Goal: Transaction & Acquisition: Purchase product/service

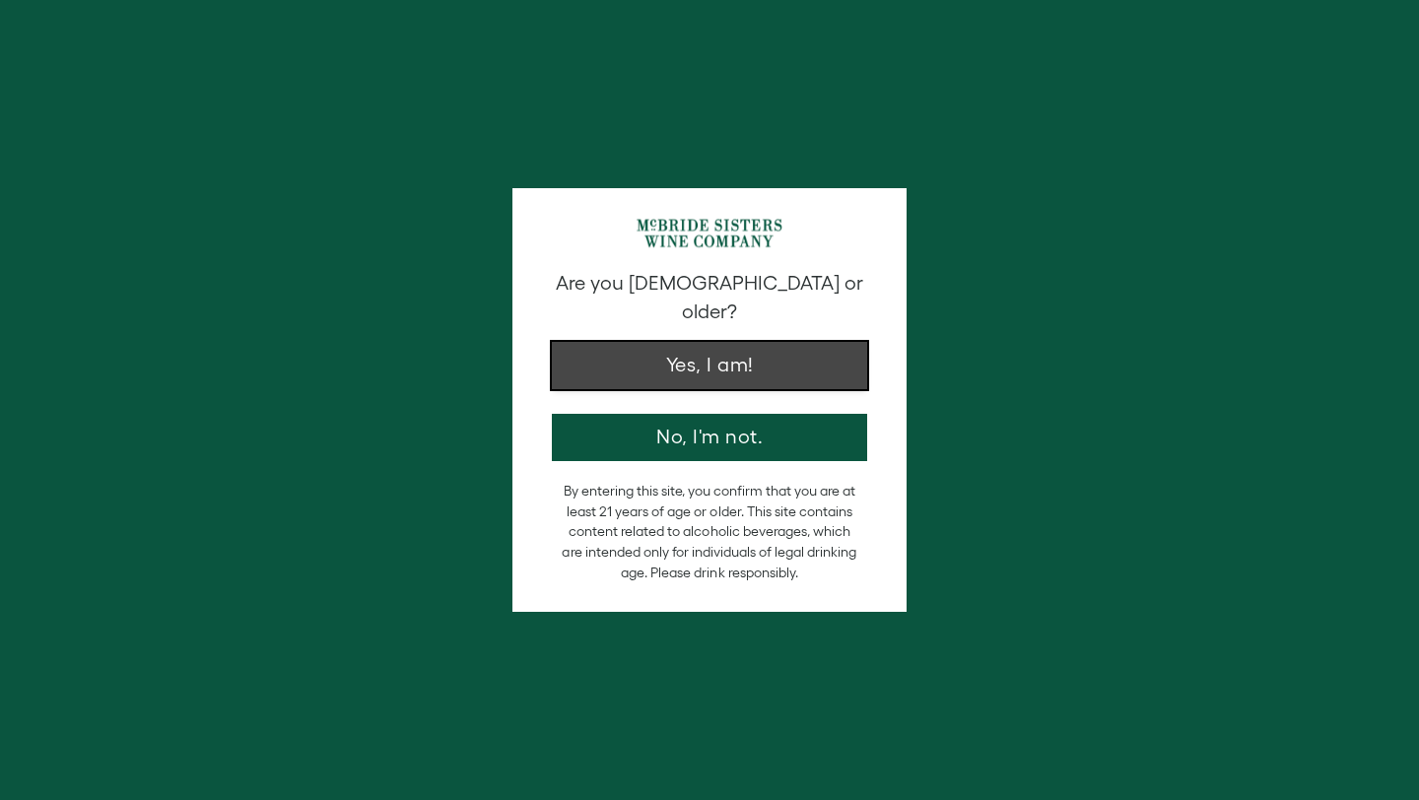
click at [647, 342] on button "Yes, I am!" at bounding box center [709, 365] width 315 height 47
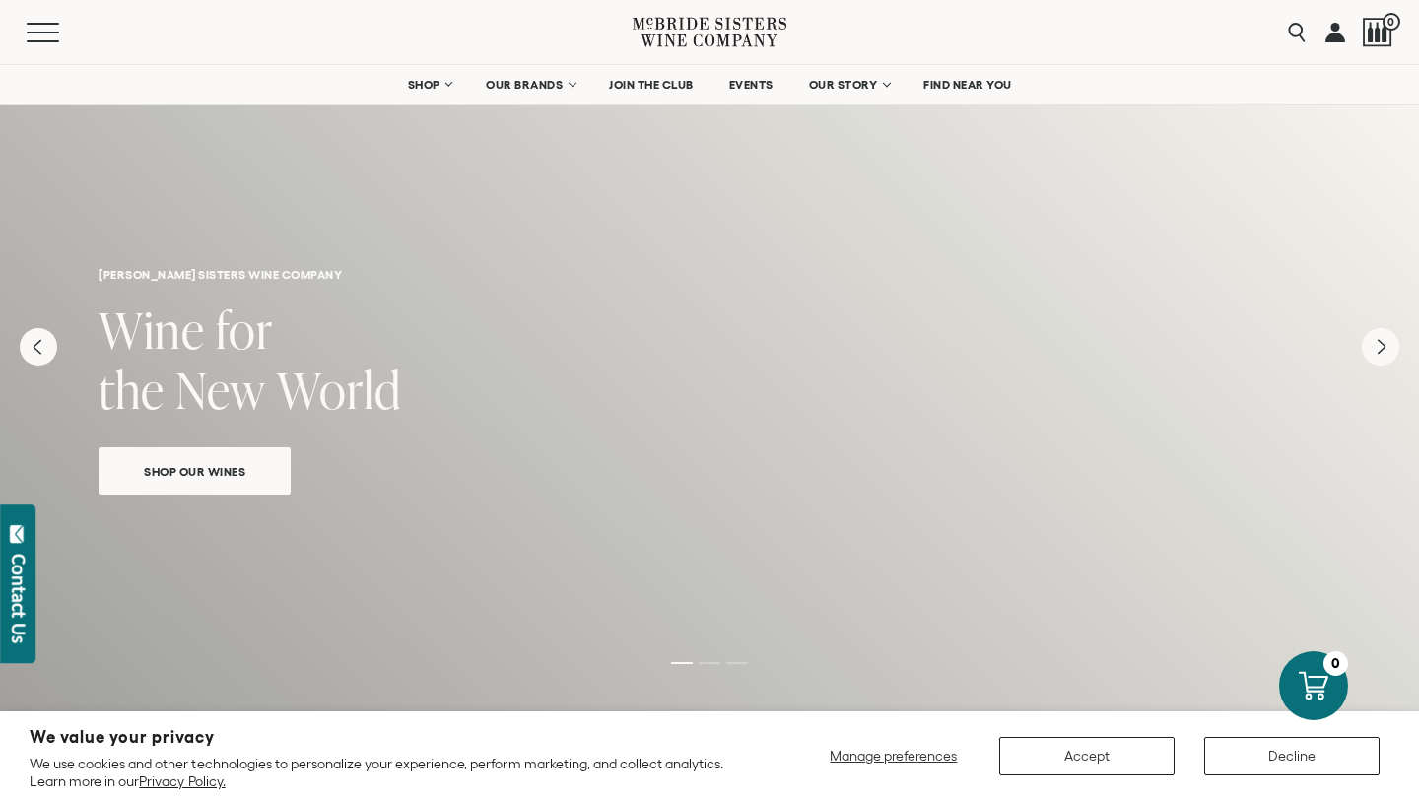
click at [1334, 32] on link at bounding box center [1335, 32] width 20 height 64
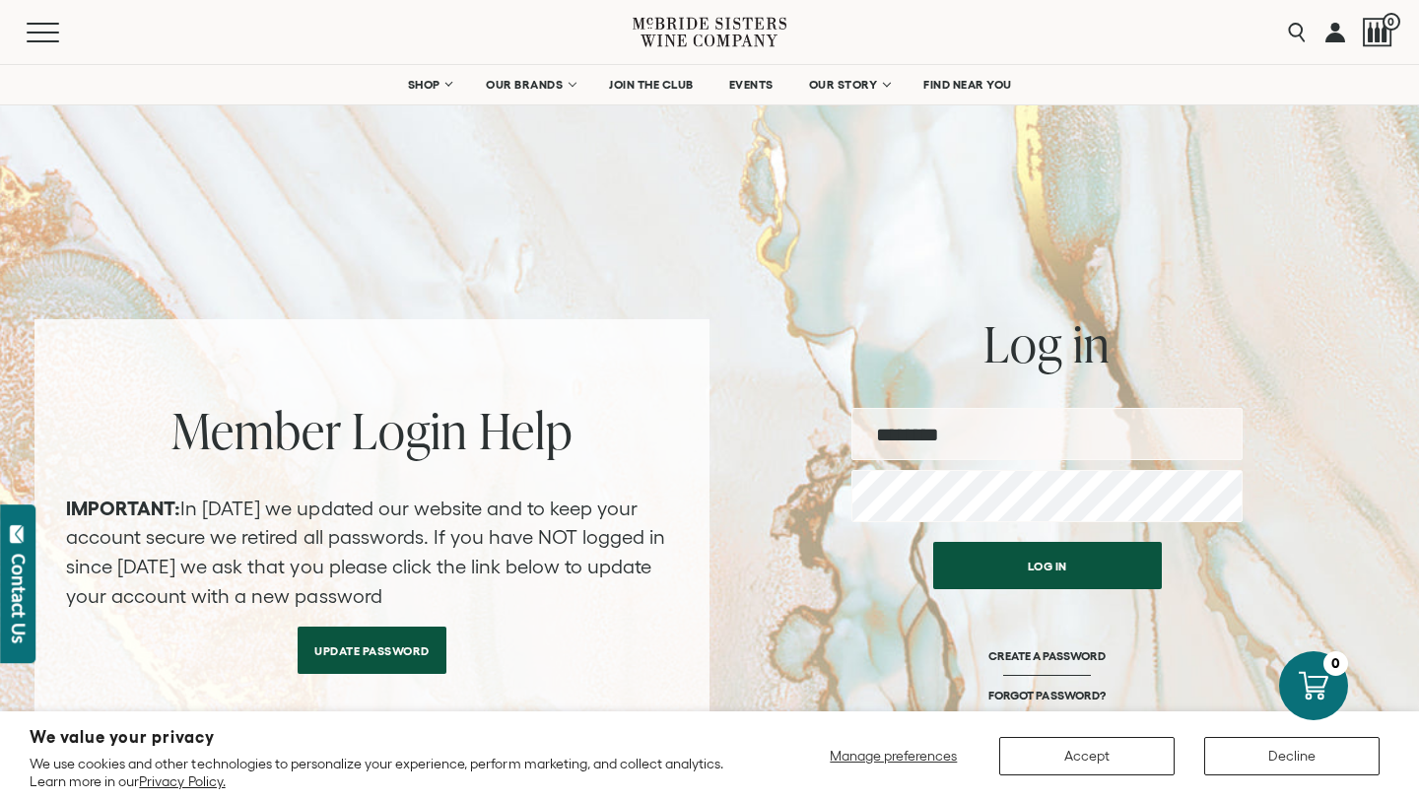
type input "**********"
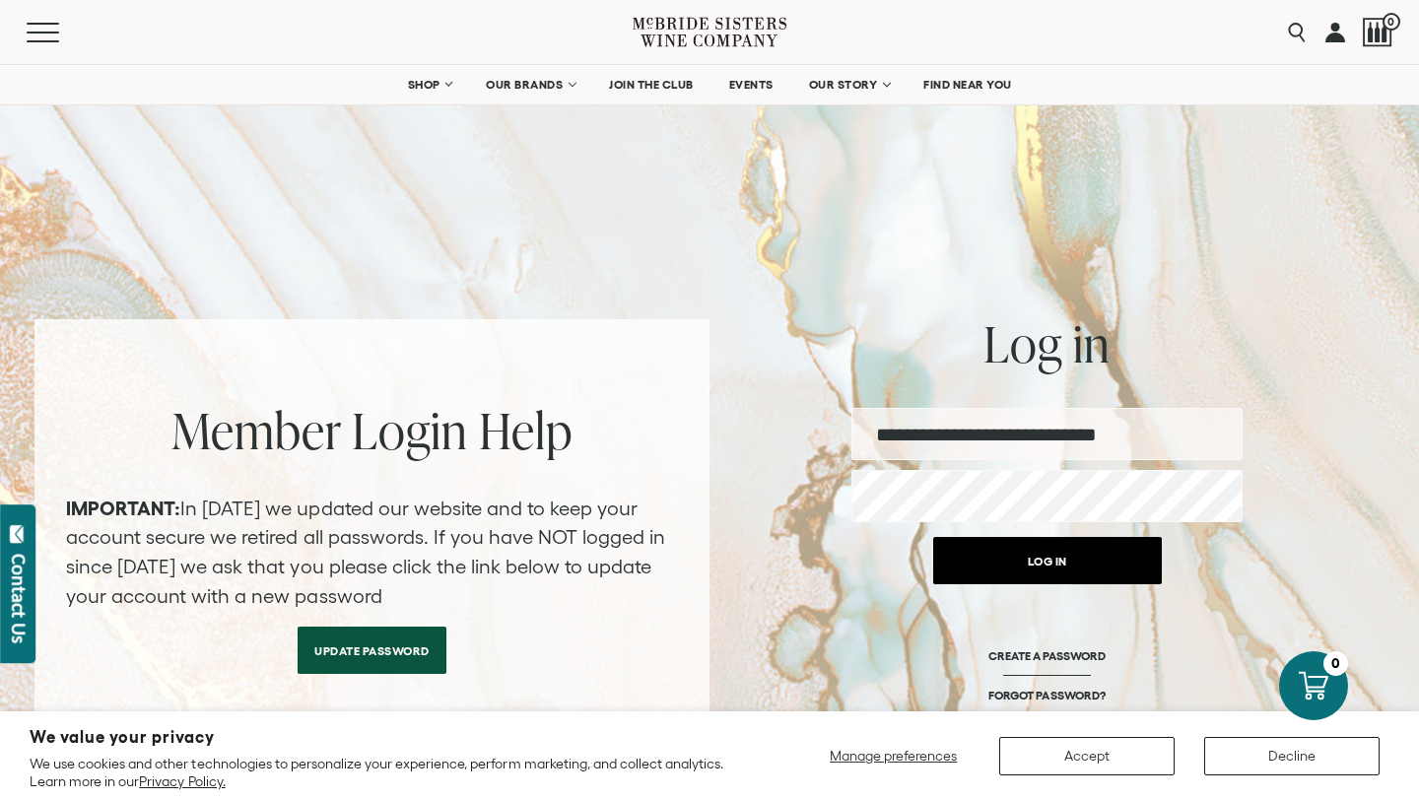
click at [1059, 563] on button "Log in" at bounding box center [1047, 560] width 229 height 47
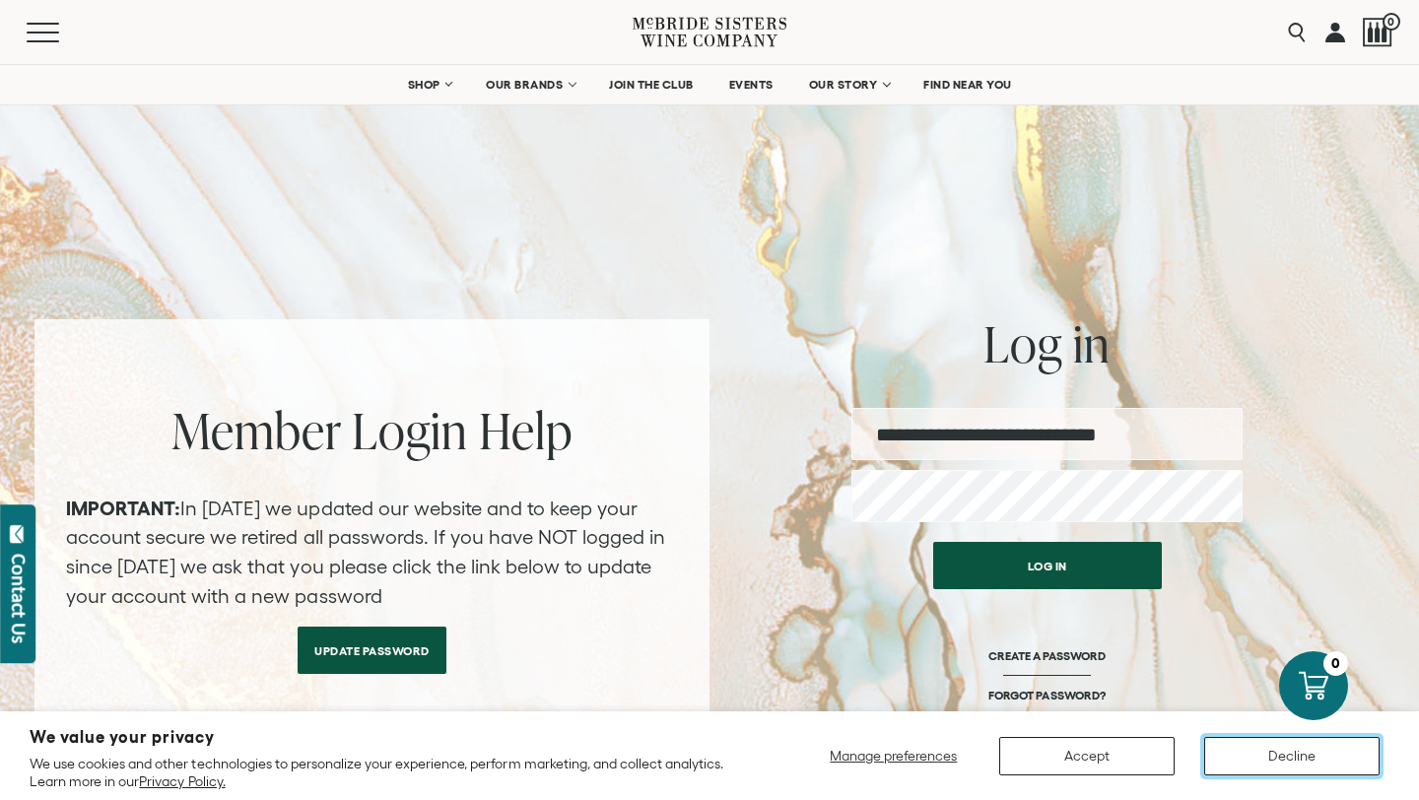
click at [1314, 746] on button "Decline" at bounding box center [1291, 756] width 175 height 38
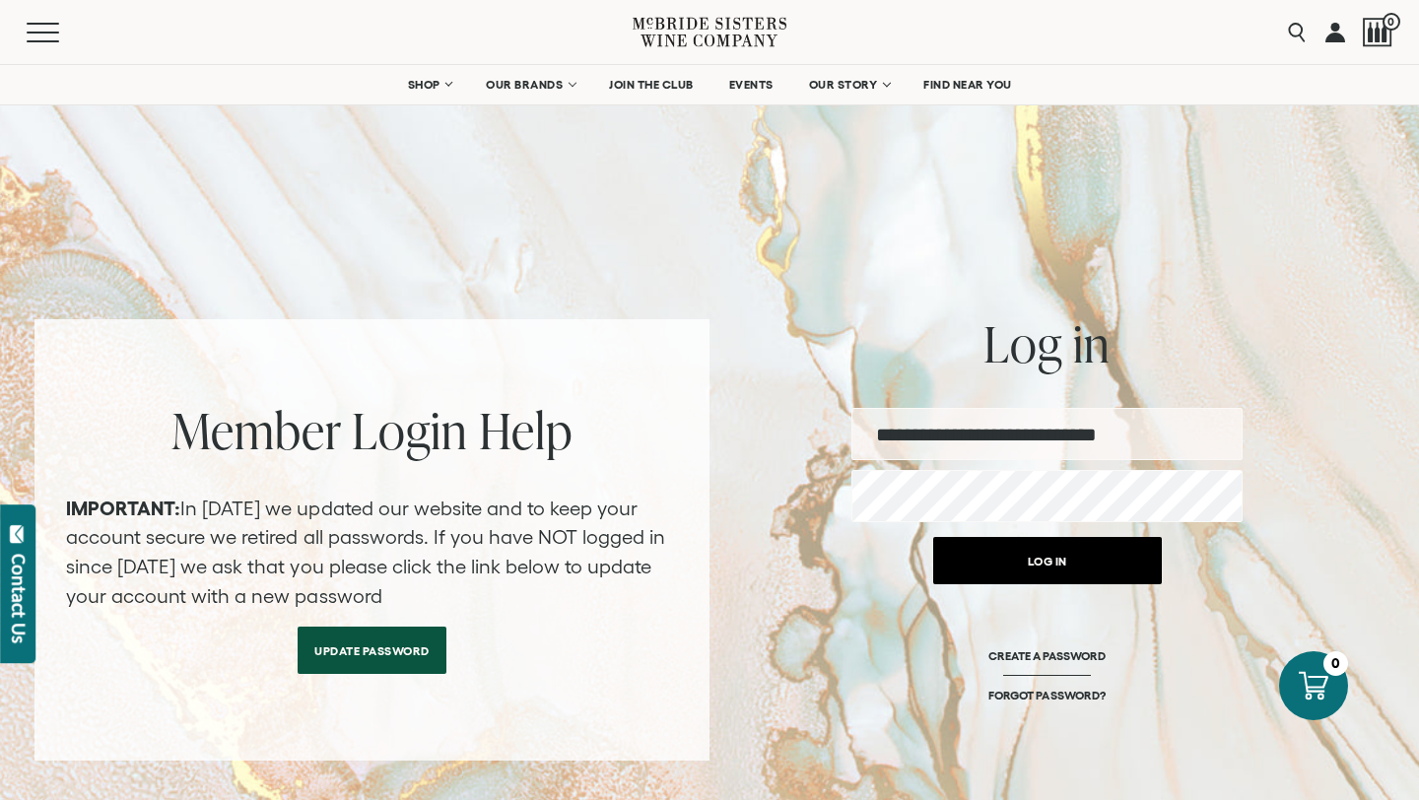
click at [1031, 553] on button "Log in" at bounding box center [1047, 560] width 229 height 47
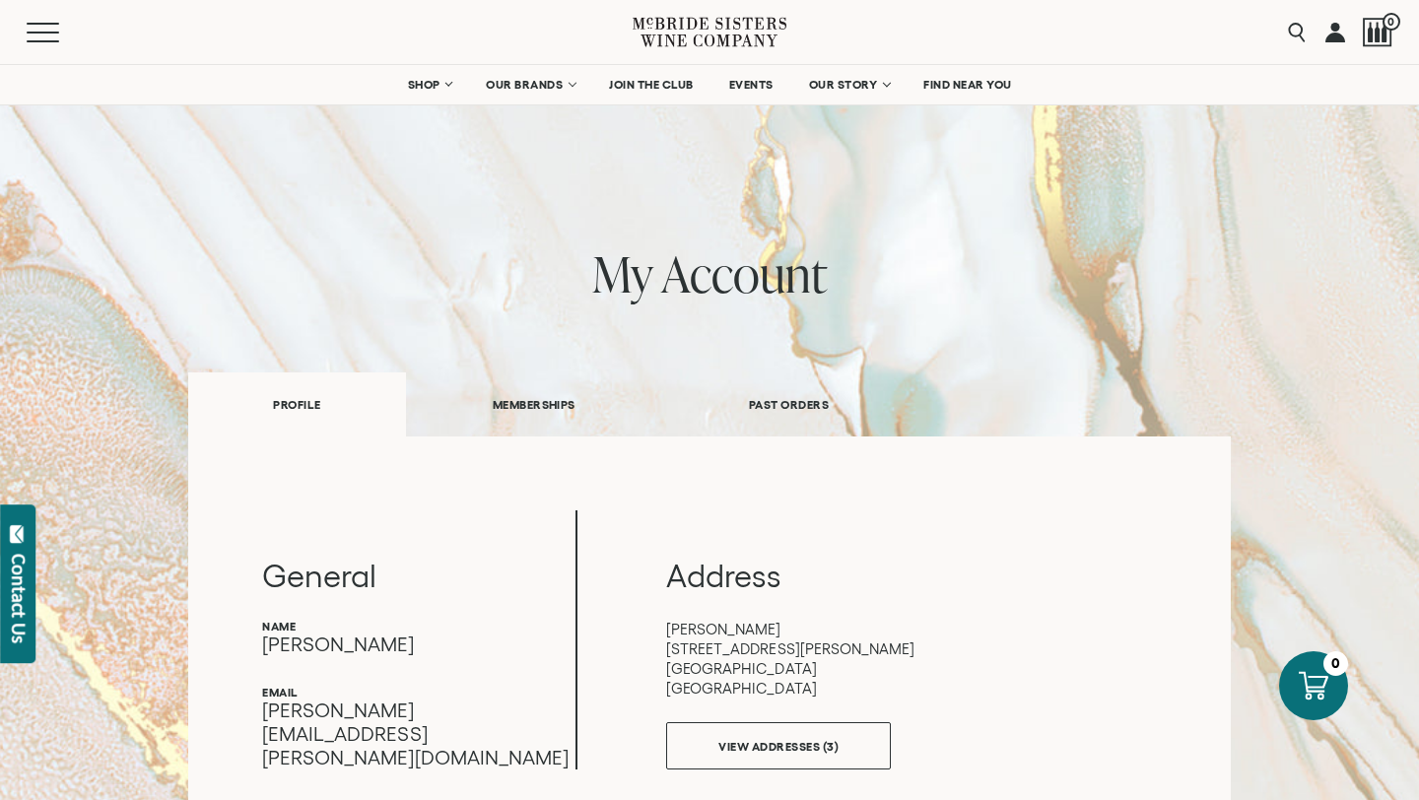
scroll to position [1, 0]
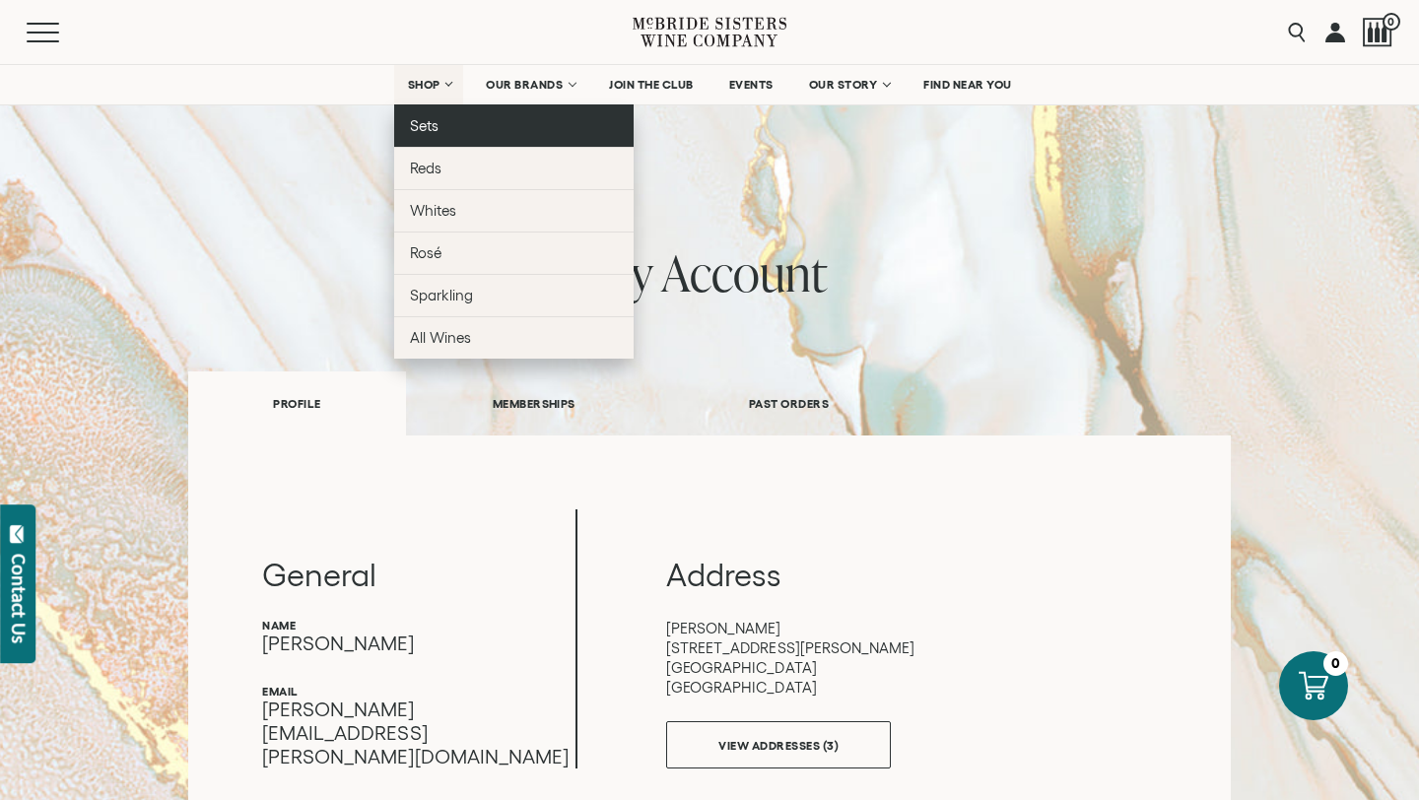
click at [436, 131] on link "Sets" at bounding box center [513, 125] width 239 height 42
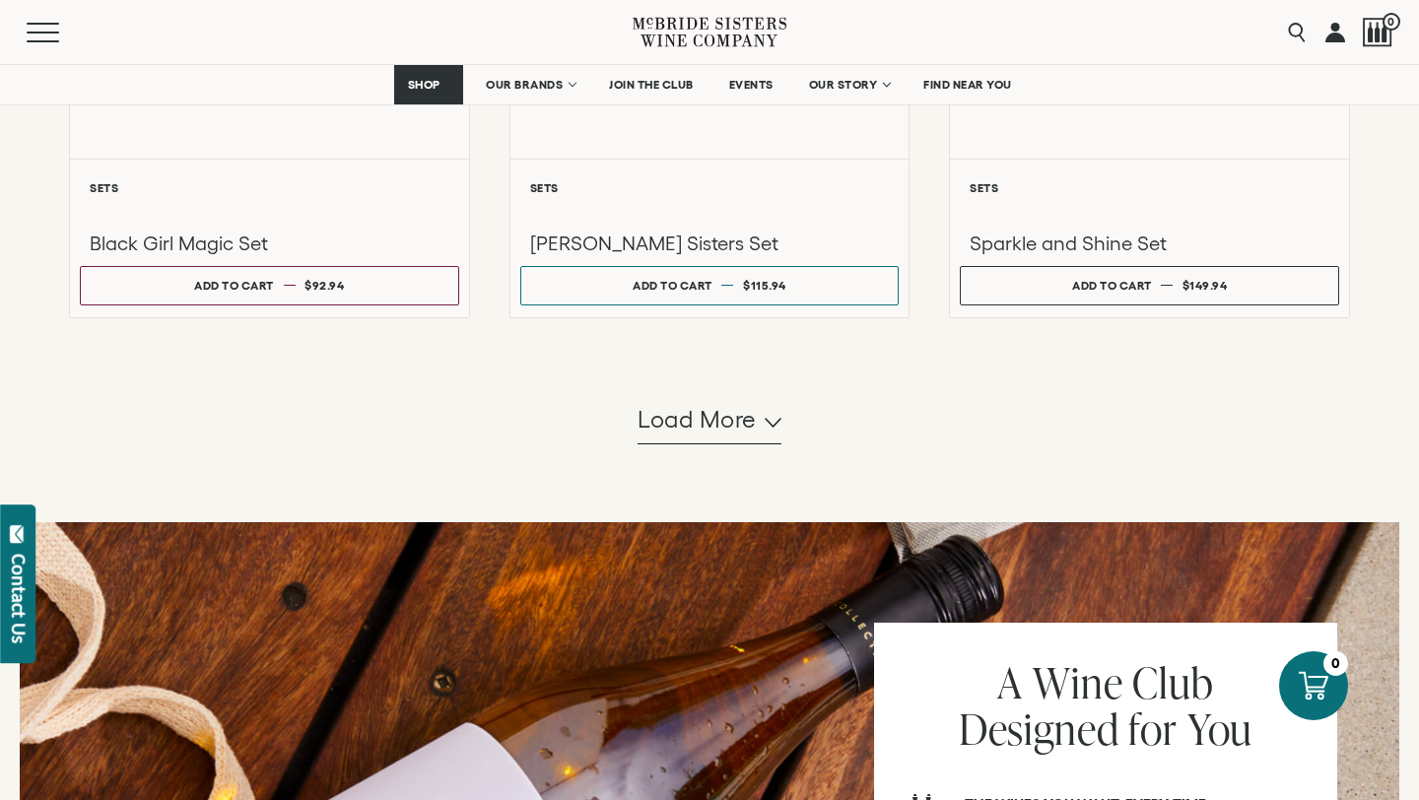
scroll to position [1829, 0]
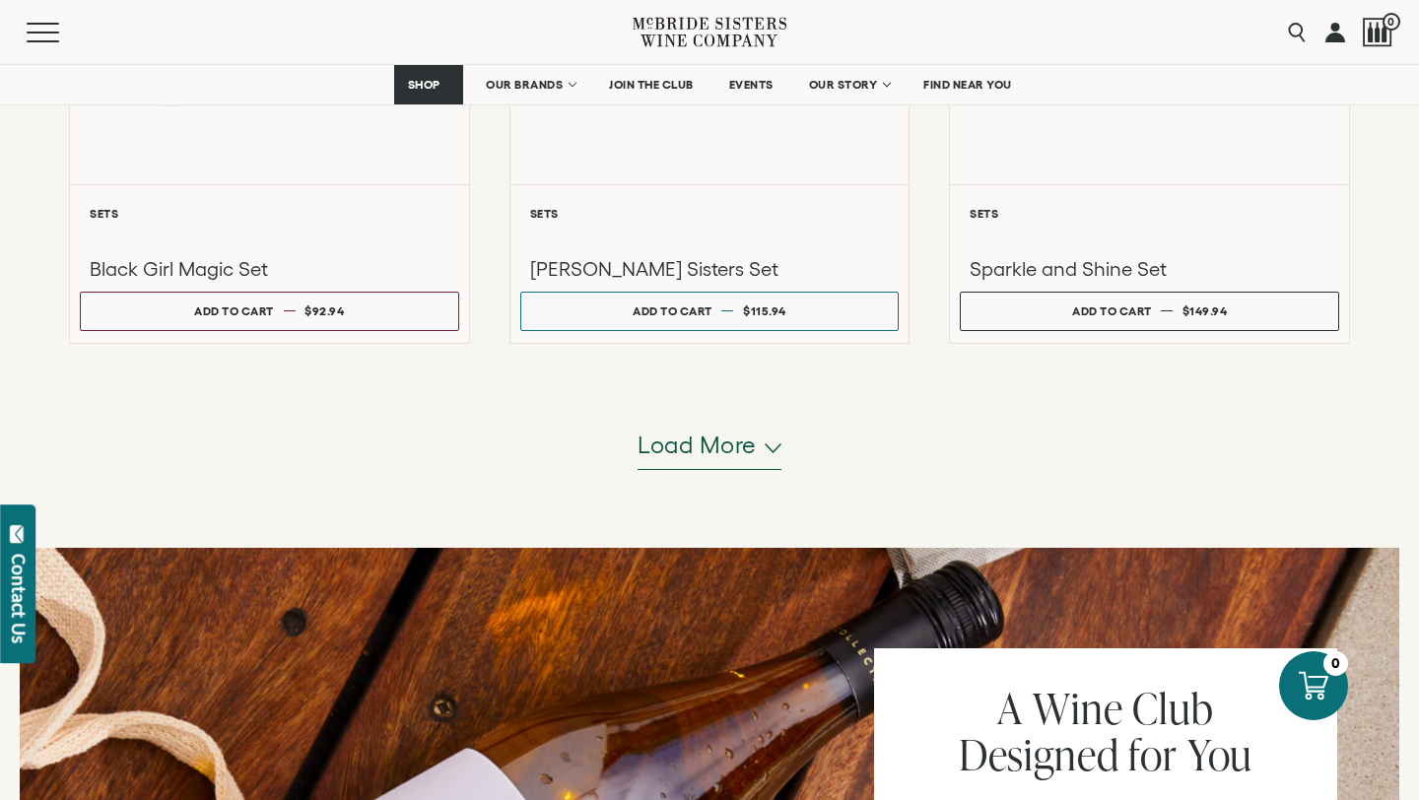
click at [693, 461] on span "Load more" at bounding box center [696, 445] width 119 height 33
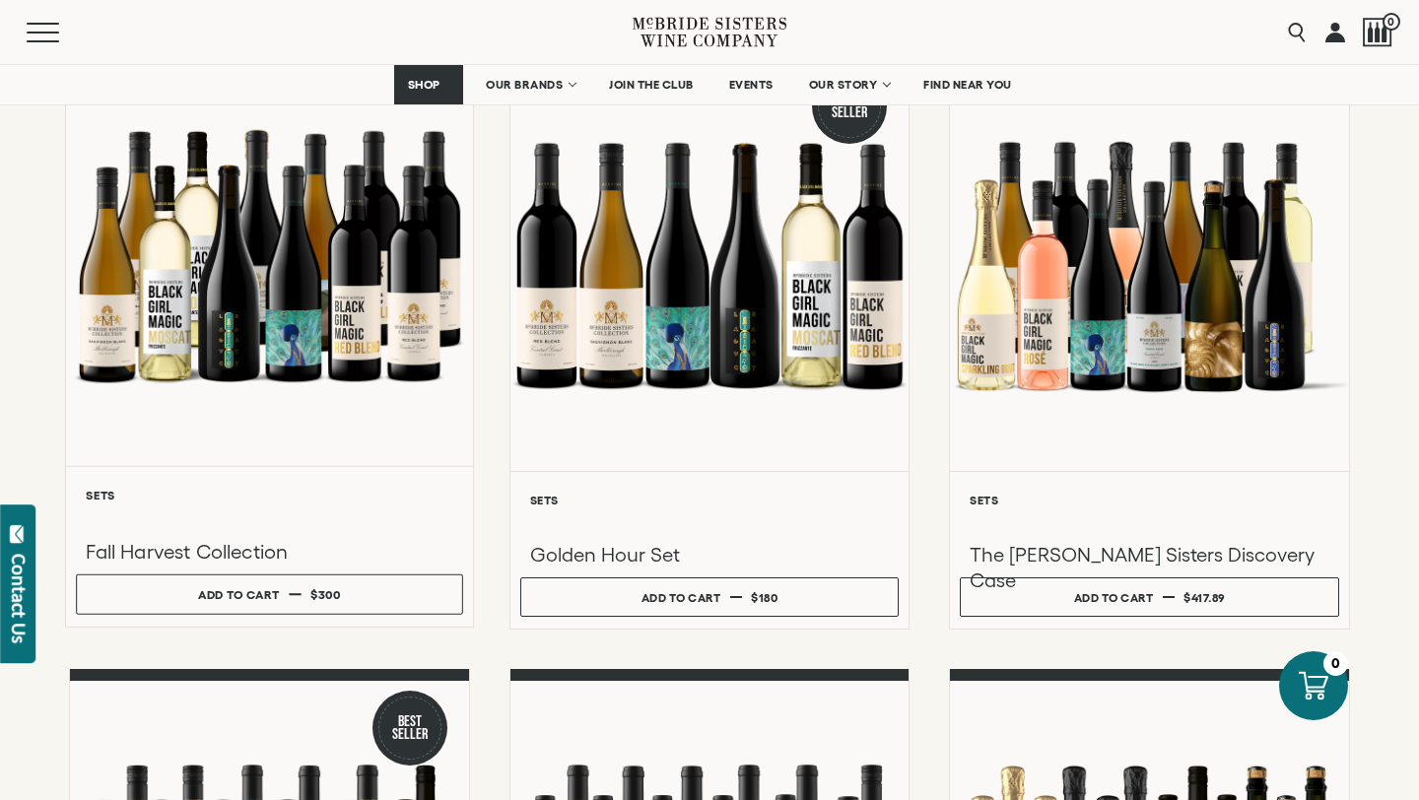
scroll to position [306, 0]
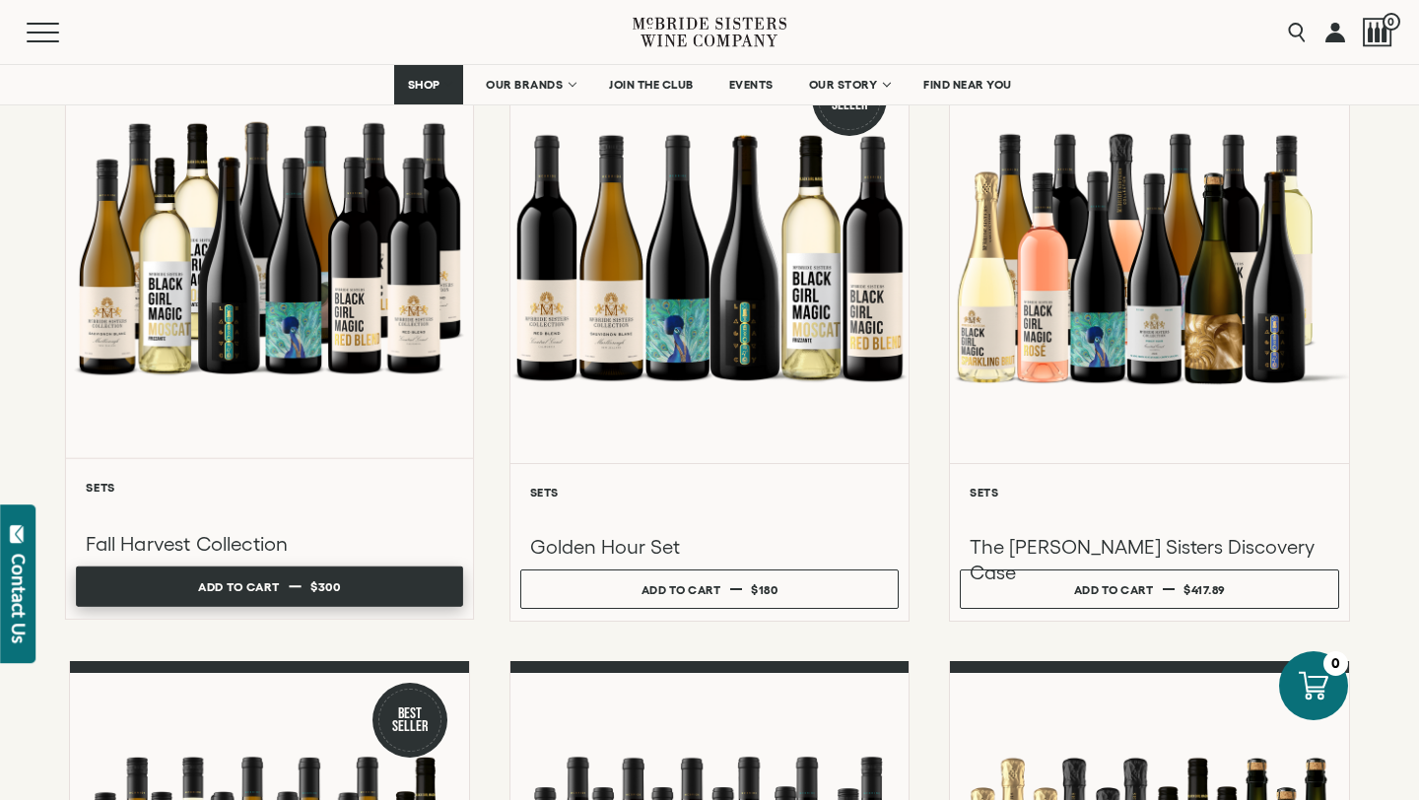
click at [247, 582] on div "Add to cart" at bounding box center [238, 587] width 81 height 30
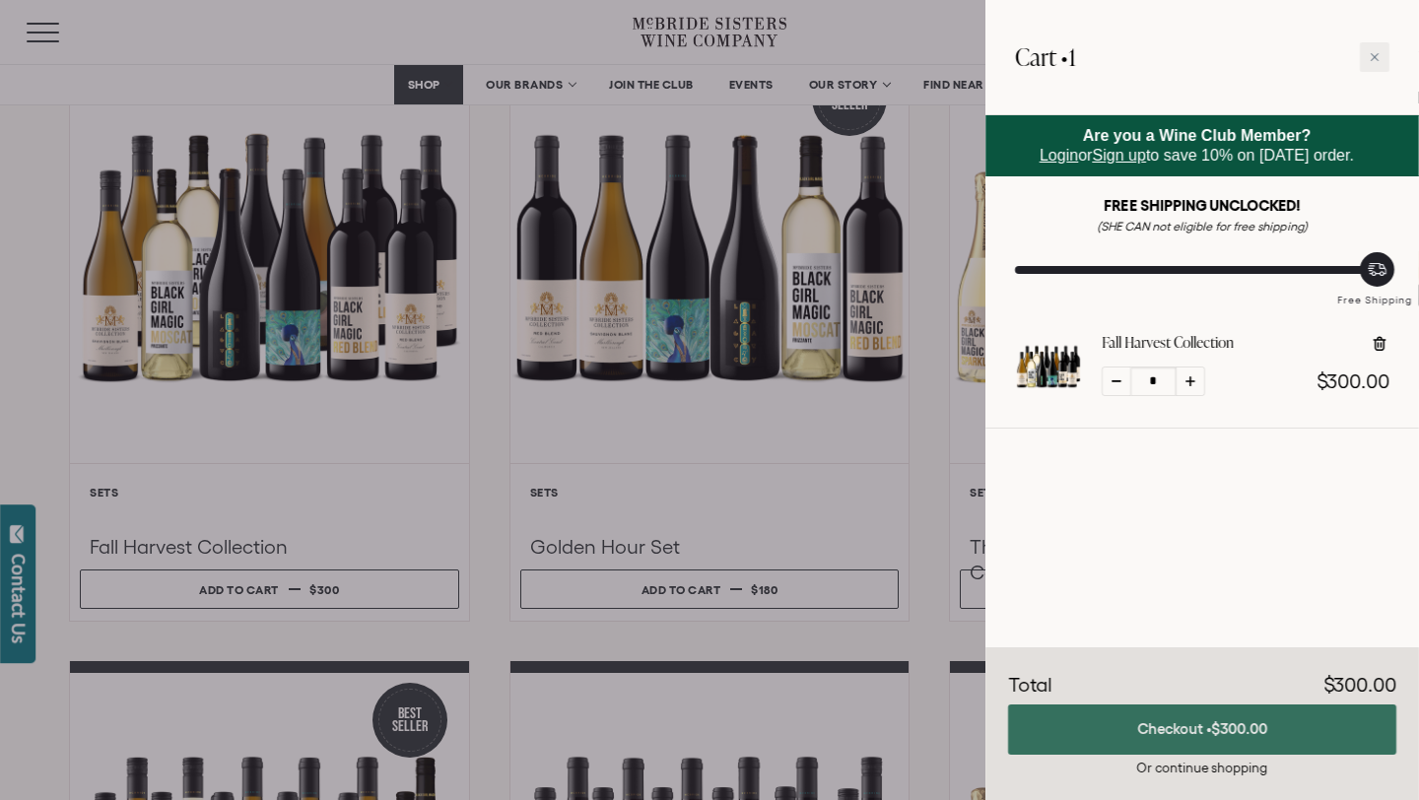
click at [1200, 728] on button "Checkout • $300.00" at bounding box center [1202, 729] width 388 height 50
